Goal: Task Accomplishment & Management: Use online tool/utility

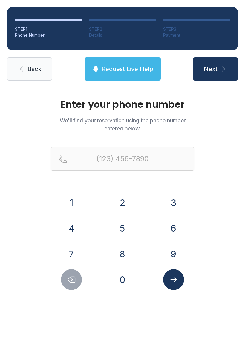
click at [126, 191] on form "1 2 3 4 5 6 7 8 9 0" at bounding box center [122, 218] width 143 height 143
click at [72, 195] on button "1" at bounding box center [71, 202] width 21 height 21
type input "(1"
click at [74, 281] on icon "Delete number" at bounding box center [71, 279] width 9 height 9
click at [74, 280] on icon "Delete number" at bounding box center [71, 279] width 9 height 9
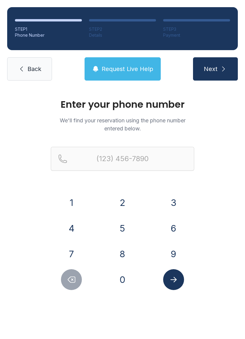
click at [127, 190] on form "1 2 3 4 5 6 7 8 9 0" at bounding box center [122, 218] width 143 height 143
click at [120, 197] on button "2" at bounding box center [122, 202] width 21 height 21
click at [76, 197] on button "1" at bounding box center [71, 202] width 21 height 21
click at [69, 220] on button "4" at bounding box center [71, 228] width 21 height 21
click at [174, 216] on div "1 2 3 4 5 6 7 8 9 0" at bounding box center [122, 241] width 143 height 98
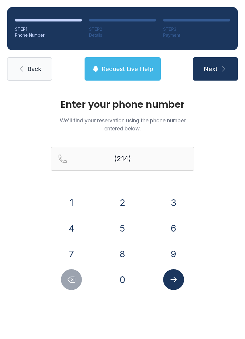
click at [178, 221] on button "6" at bounding box center [173, 228] width 21 height 21
click at [120, 278] on button "0" at bounding box center [122, 279] width 21 height 21
click at [115, 217] on div "1 2 3 4 5 6 7 8 9 0" at bounding box center [122, 241] width 143 height 98
click at [120, 223] on button "5" at bounding box center [122, 228] width 21 height 21
click at [122, 250] on button "8" at bounding box center [122, 254] width 21 height 21
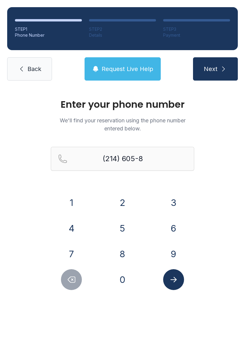
click at [116, 197] on button "2" at bounding box center [122, 202] width 21 height 21
click at [174, 196] on button "3" at bounding box center [173, 202] width 21 height 21
click at [123, 249] on button "8" at bounding box center [122, 254] width 21 height 21
type input "[PHONE_NUMBER]"
click at [175, 284] on button "Submit lookup form" at bounding box center [173, 279] width 21 height 21
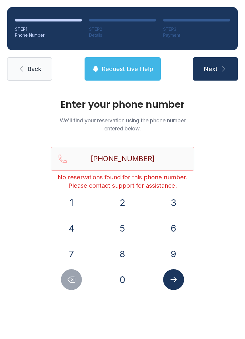
click at [35, 65] on span "Back" at bounding box center [34, 69] width 14 height 8
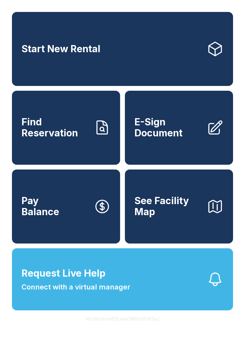
click at [108, 293] on span "Connect with a virtual manager" at bounding box center [76, 287] width 109 height 11
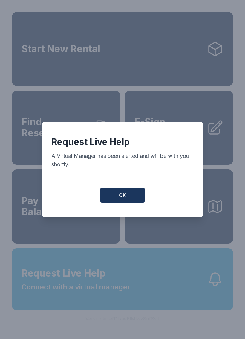
click at [130, 194] on button "OK" at bounding box center [122, 195] width 45 height 15
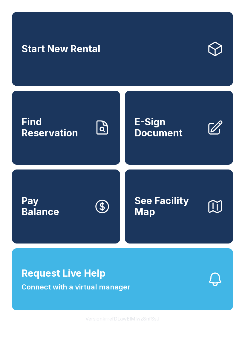
click at [142, 302] on button "Request Live Help Connect with a virtual manager" at bounding box center [122, 280] width 221 height 62
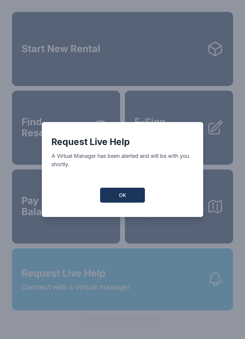
click at [123, 196] on span "OK" at bounding box center [122, 195] width 7 height 7
